Goal: Complete application form

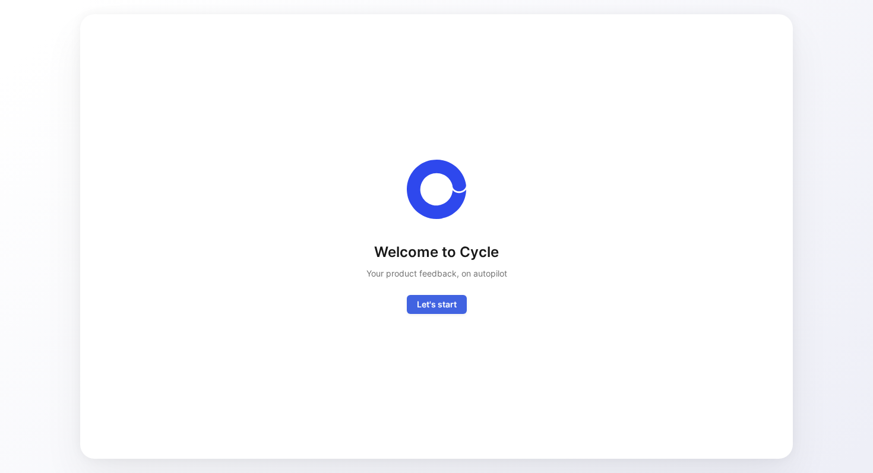
click at [431, 300] on span "Let's start" at bounding box center [437, 304] width 40 height 14
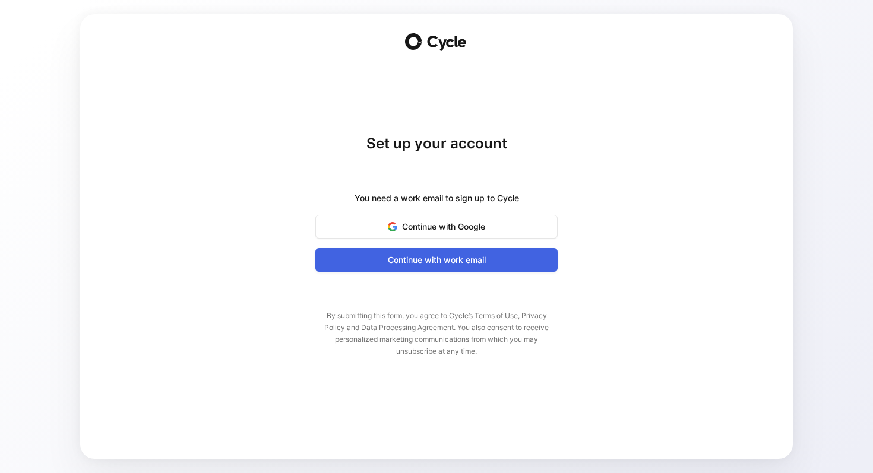
click at [457, 259] on span "Continue with work email" at bounding box center [436, 260] width 213 height 14
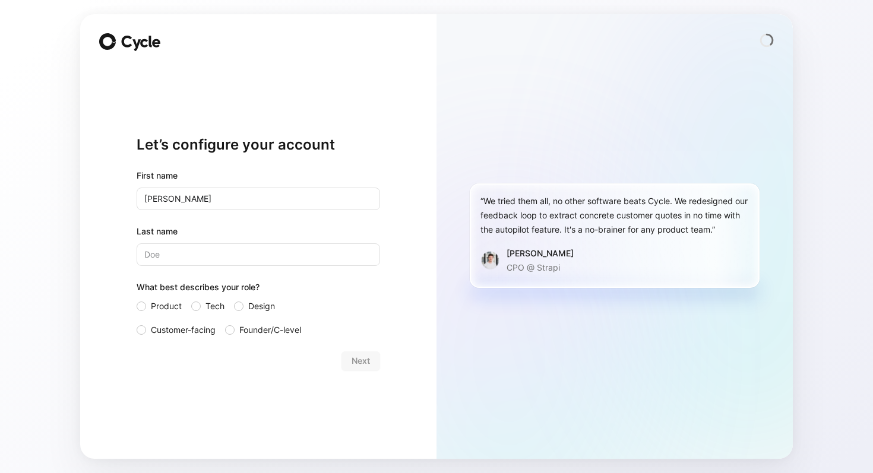
type input "[PERSON_NAME]"
type input "Kalaba"
click at [170, 303] on span "Product" at bounding box center [166, 306] width 31 height 14
click at [137, 299] on input "Product" at bounding box center [137, 299] width 0 height 0
click at [350, 351] on button "Next" at bounding box center [360, 360] width 39 height 19
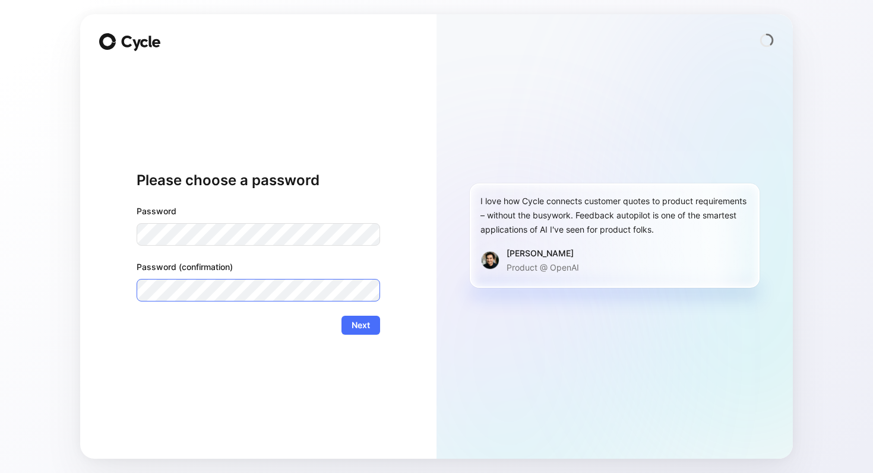
click at [341, 316] on button "Next" at bounding box center [360, 325] width 39 height 19
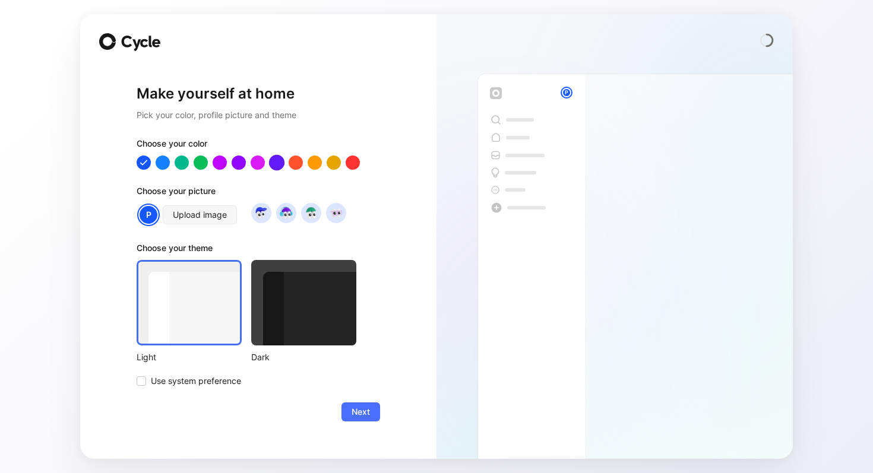
click at [274, 164] on div at bounding box center [276, 161] width 15 height 15
click at [331, 164] on div at bounding box center [333, 161] width 15 height 15
click at [264, 216] on img at bounding box center [261, 213] width 16 height 16
click at [313, 313] on div at bounding box center [303, 302] width 105 height 85
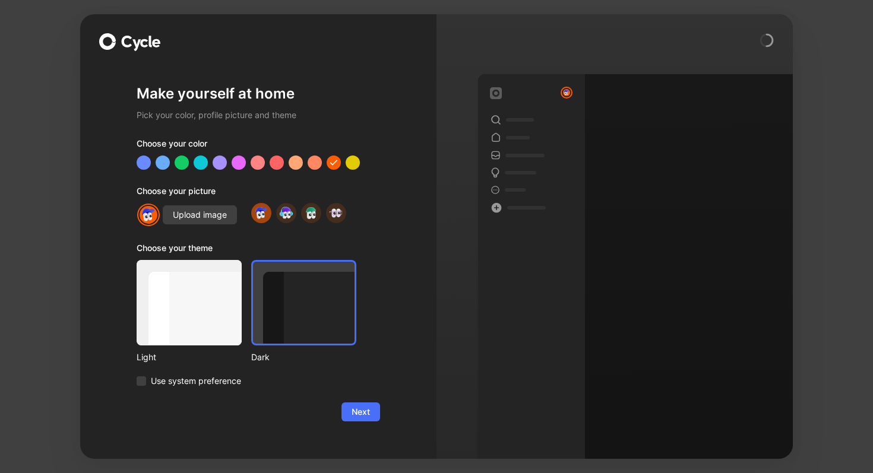
click at [197, 333] on div at bounding box center [189, 302] width 105 height 85
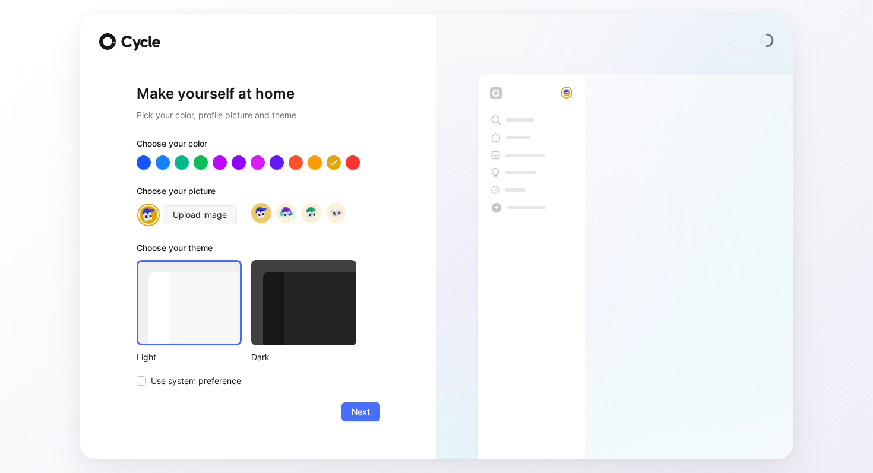
click at [264, 335] on div at bounding box center [303, 302] width 105 height 85
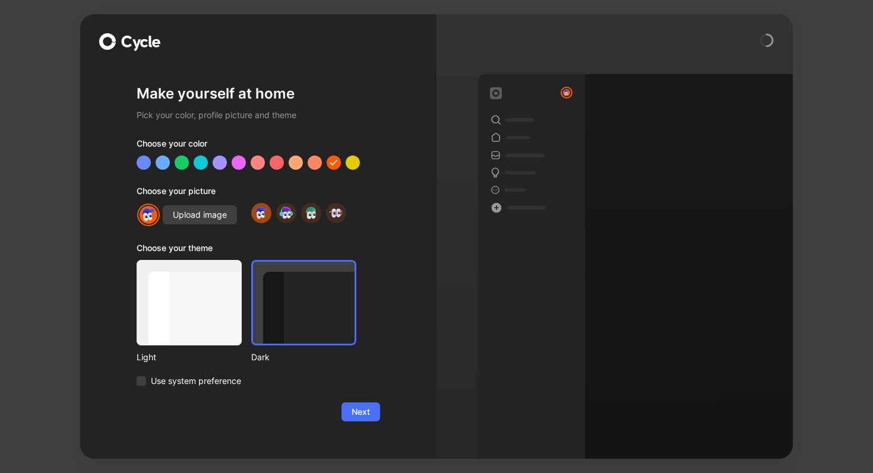
click at [386, 432] on div "Make yourself at home Pick your color, profile picture and theme Choose your co…" at bounding box center [258, 236] width 356 height 445
click at [370, 422] on div "Make yourself at home Pick your color, profile picture and theme Choose your co…" at bounding box center [258, 252] width 243 height 375
click at [368, 410] on span "Next" at bounding box center [360, 412] width 18 height 14
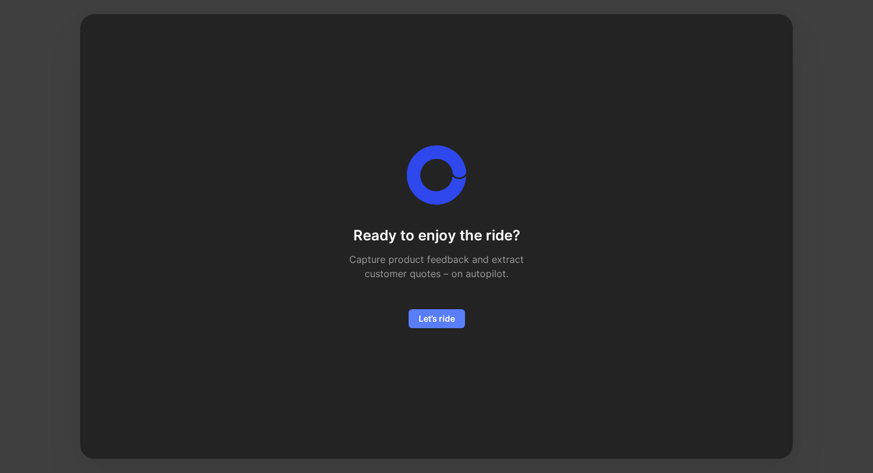
click at [445, 313] on span "Let’s ride" at bounding box center [437, 319] width 36 height 14
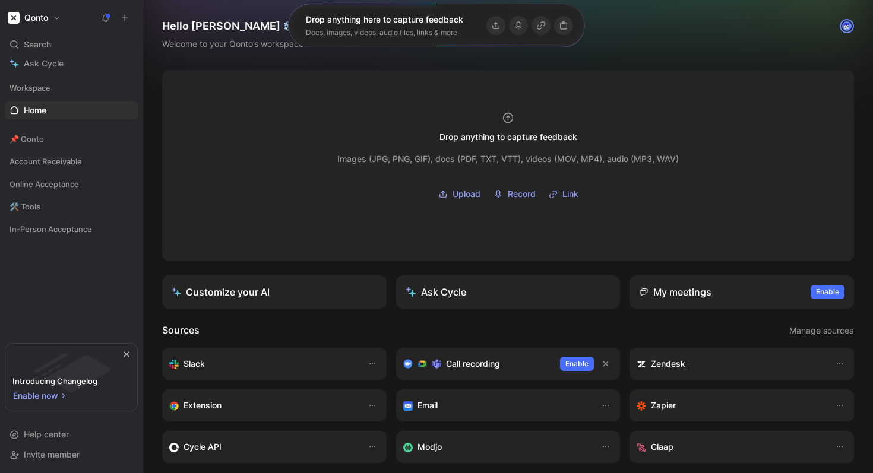
click at [107, 261] on div "Workspace Home G then H 📌 Qonto Account Receivable Online Acceptance 🛠️ Tools I…" at bounding box center [71, 205] width 133 height 252
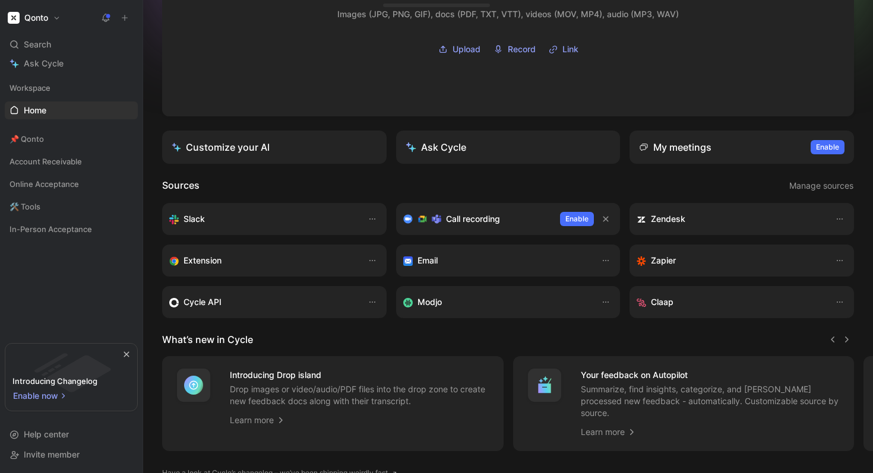
scroll to position [187, 0]
